Goal: Task Accomplishment & Management: Use online tool/utility

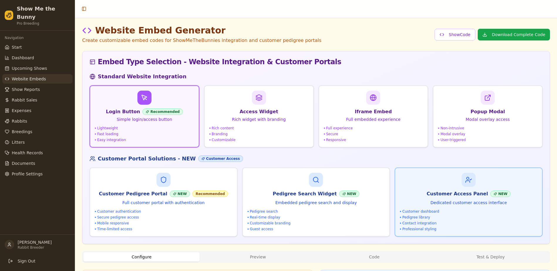
click at [437, 199] on div "Customer Access Panel NEW Dedicated customer access interface" at bounding box center [468, 198] width 137 height 15
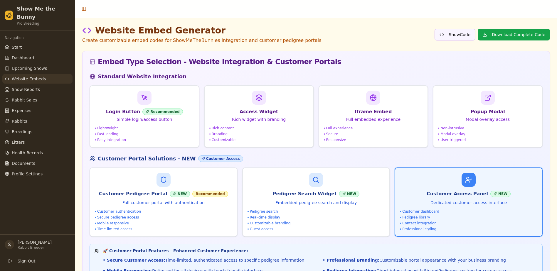
click at [457, 34] on button "Show Code" at bounding box center [454, 35] width 41 height 12
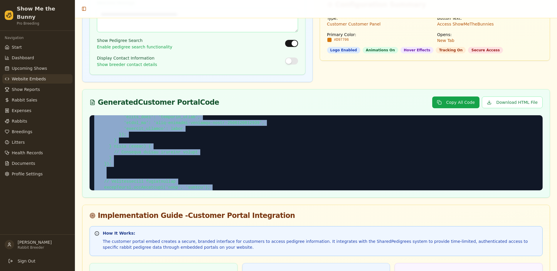
scroll to position [1132, 0]
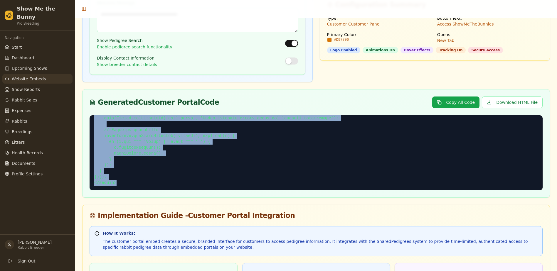
drag, startPoint x: 91, startPoint y: 119, endPoint x: 196, endPoint y: 201, distance: 133.1
copy pre "<!-- HTML --> <!-- ShowMeTheBunnies Customer Access Panel --> <div id="smtb-cus…"
